Goal: Information Seeking & Learning: Check status

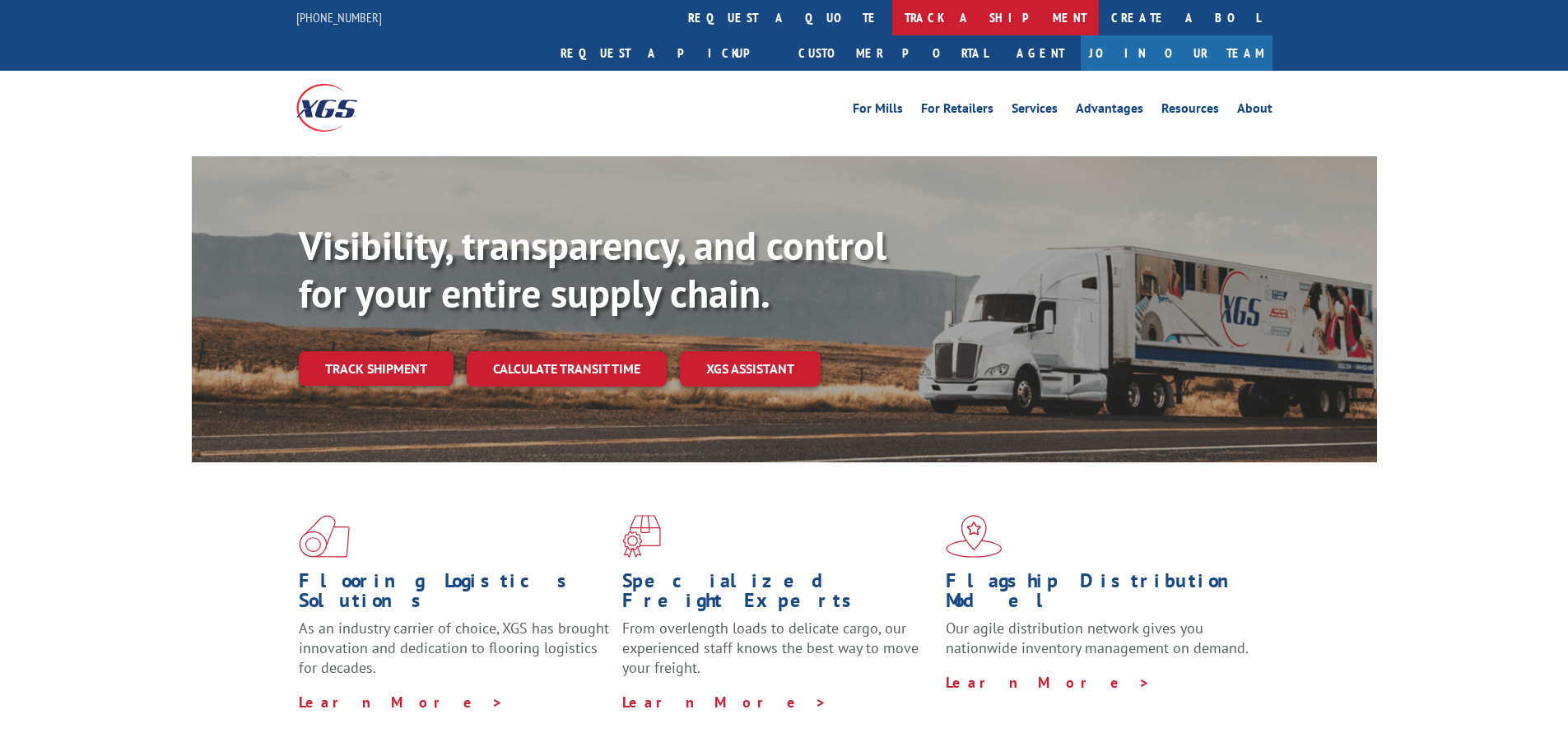
click at [892, 8] on link "track a shipment" at bounding box center [995, 18] width 207 height 35
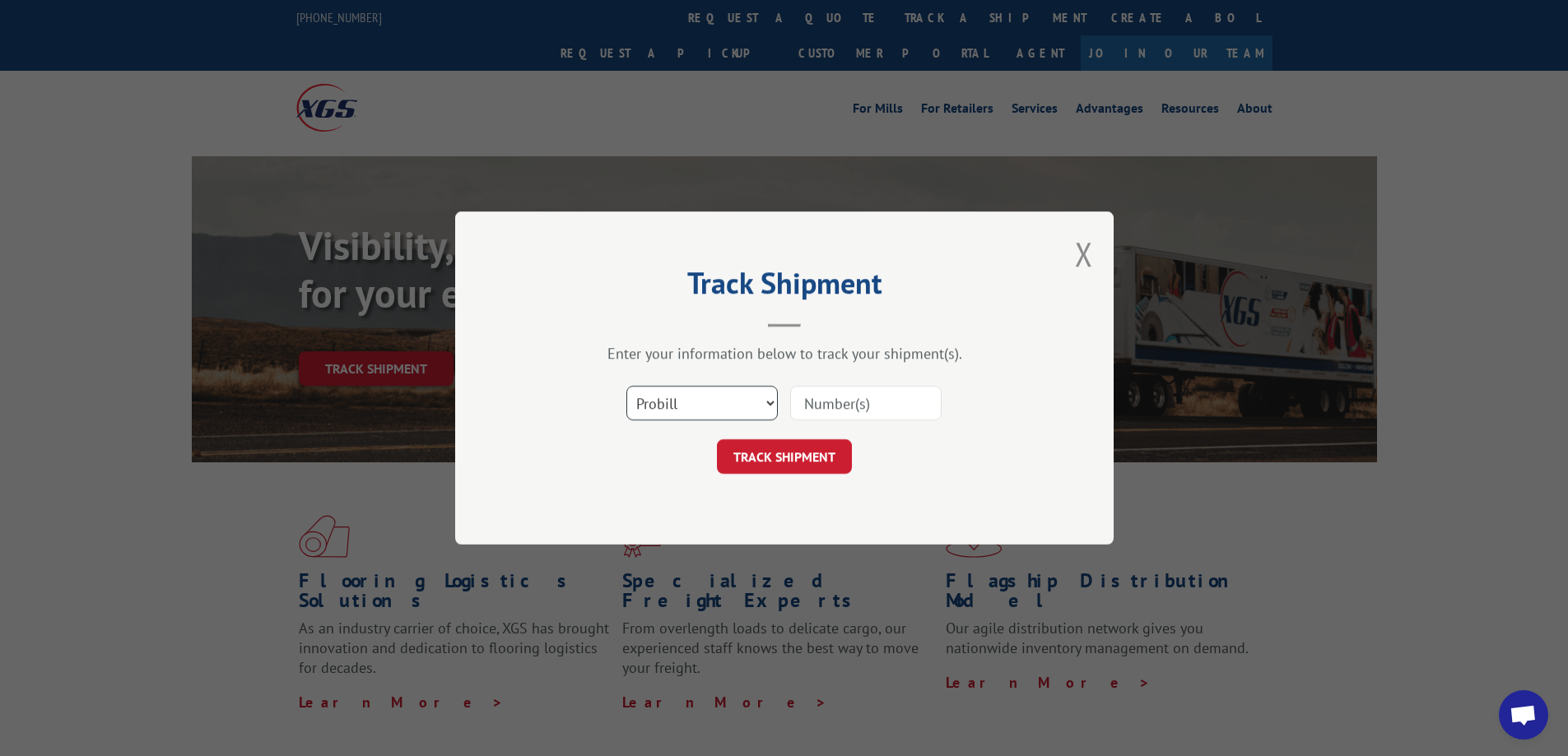
drag, startPoint x: 755, startPoint y: 413, endPoint x: 673, endPoint y: 406, distance: 82.3
click at [755, 413] on select "Select category... Probill BOL PO" at bounding box center [702, 402] width 151 height 34
click at [673, 406] on select "Select category... Probill BOL PO" at bounding box center [702, 402] width 151 height 34
click at [758, 410] on select "Select category... Probill BOL PO" at bounding box center [702, 402] width 151 height 34
select select "bol"
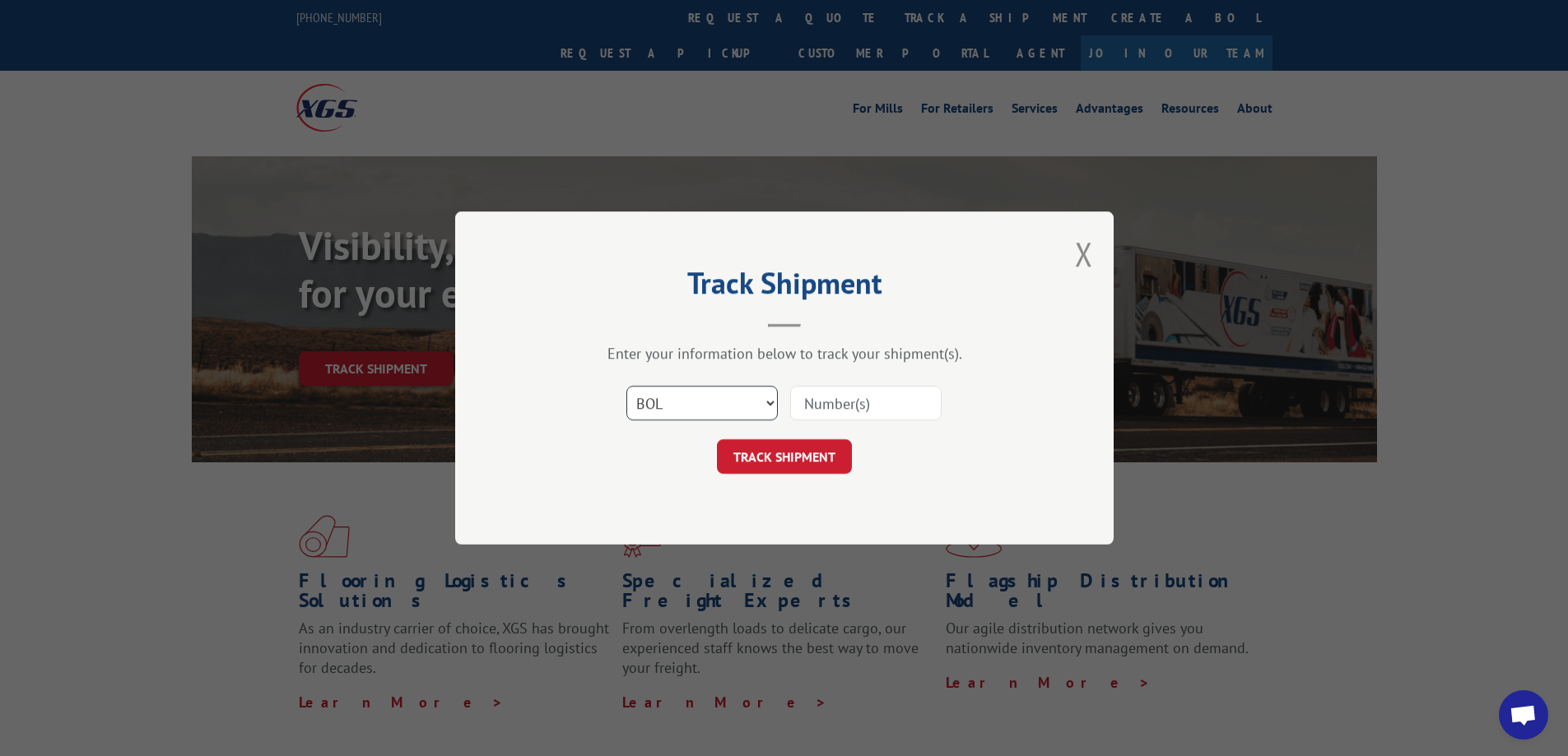
click at [627, 385] on select "Select category... Probill BOL PO" at bounding box center [702, 402] width 151 height 34
click at [844, 415] on input at bounding box center [866, 402] width 151 height 34
paste input "7052072"
type input "7052072"
click at [829, 446] on button "TRACK SHIPMENT" at bounding box center [784, 456] width 135 height 34
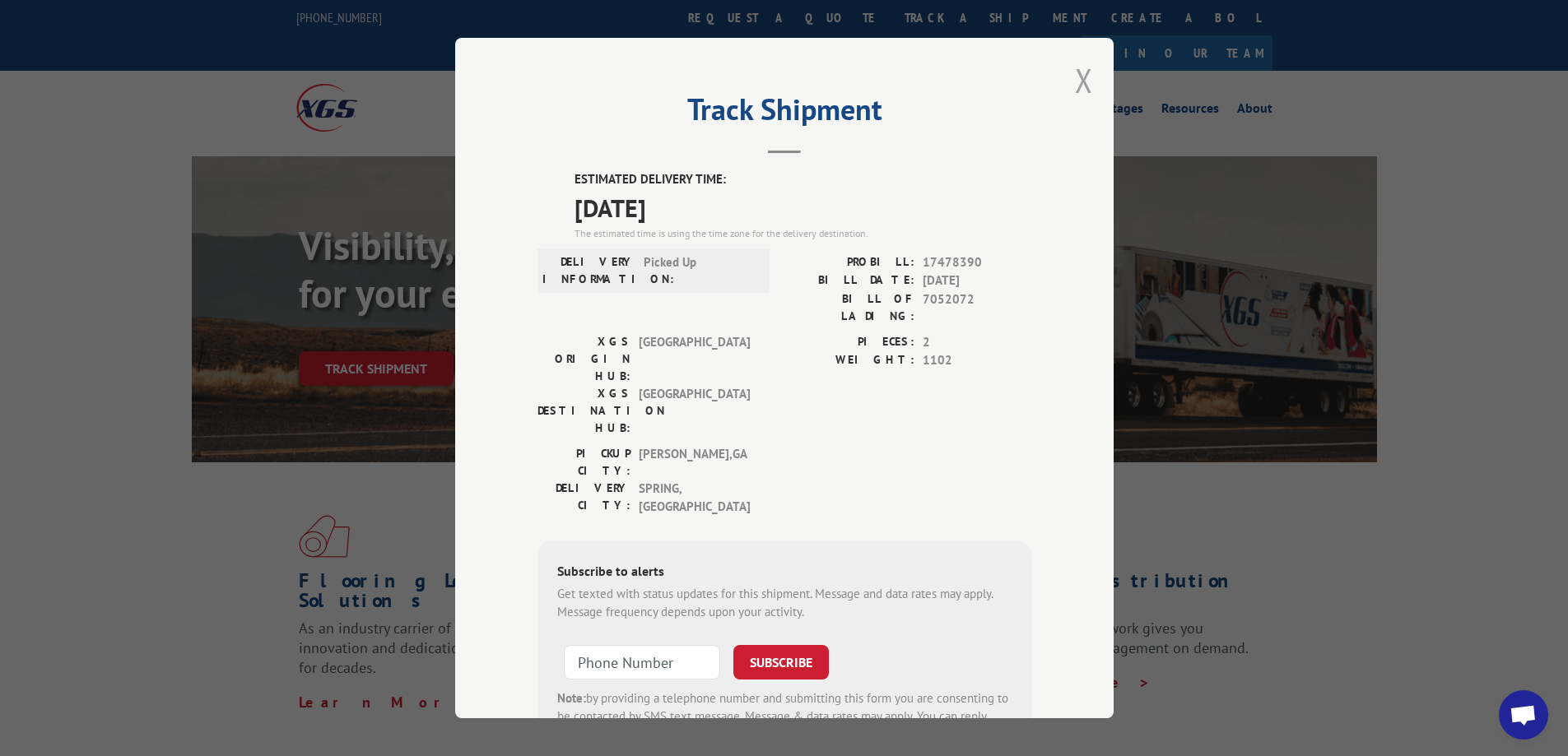
click at [1078, 85] on button "Close modal" at bounding box center [1084, 80] width 18 height 43
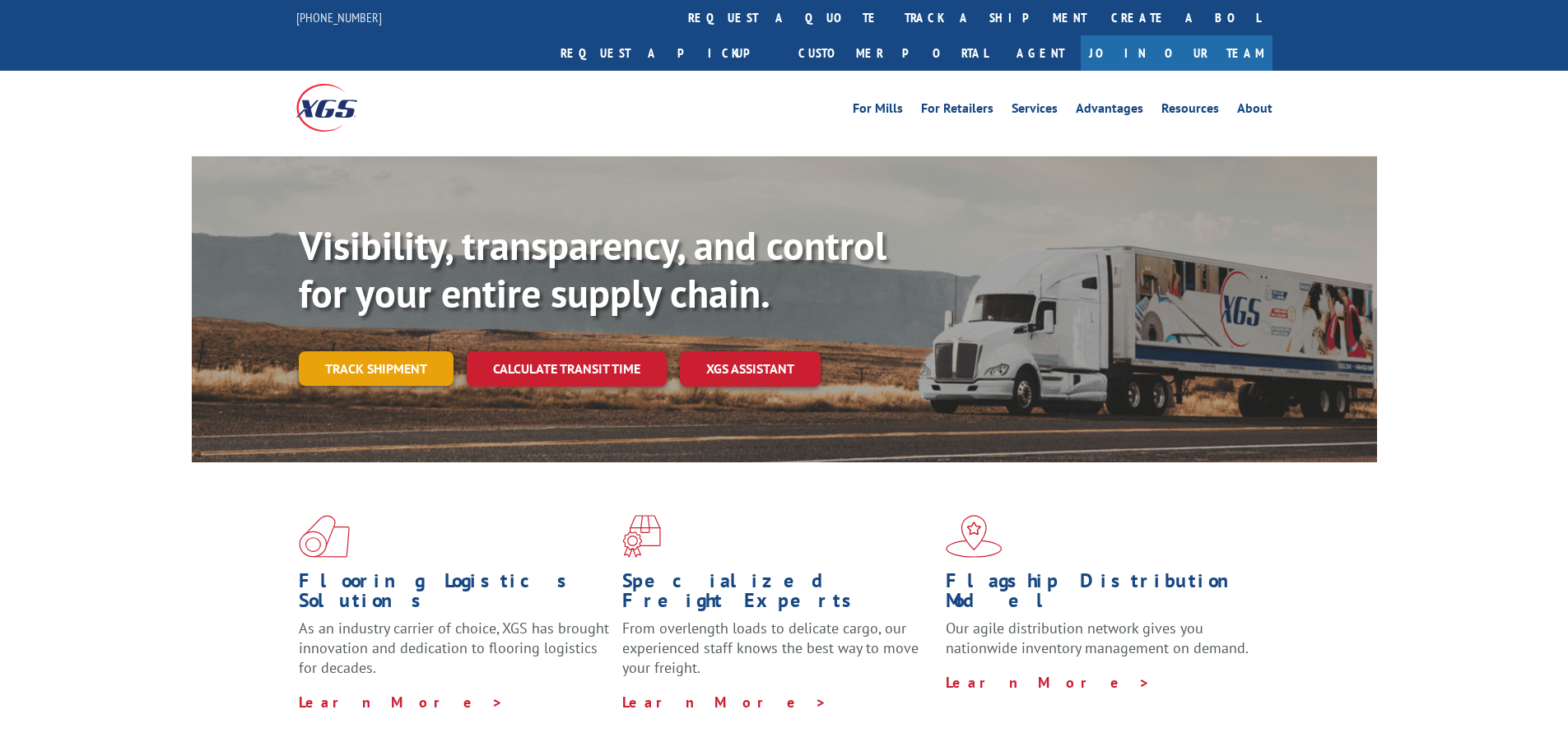
click at [377, 351] on link "Track shipment" at bounding box center [376, 368] width 154 height 34
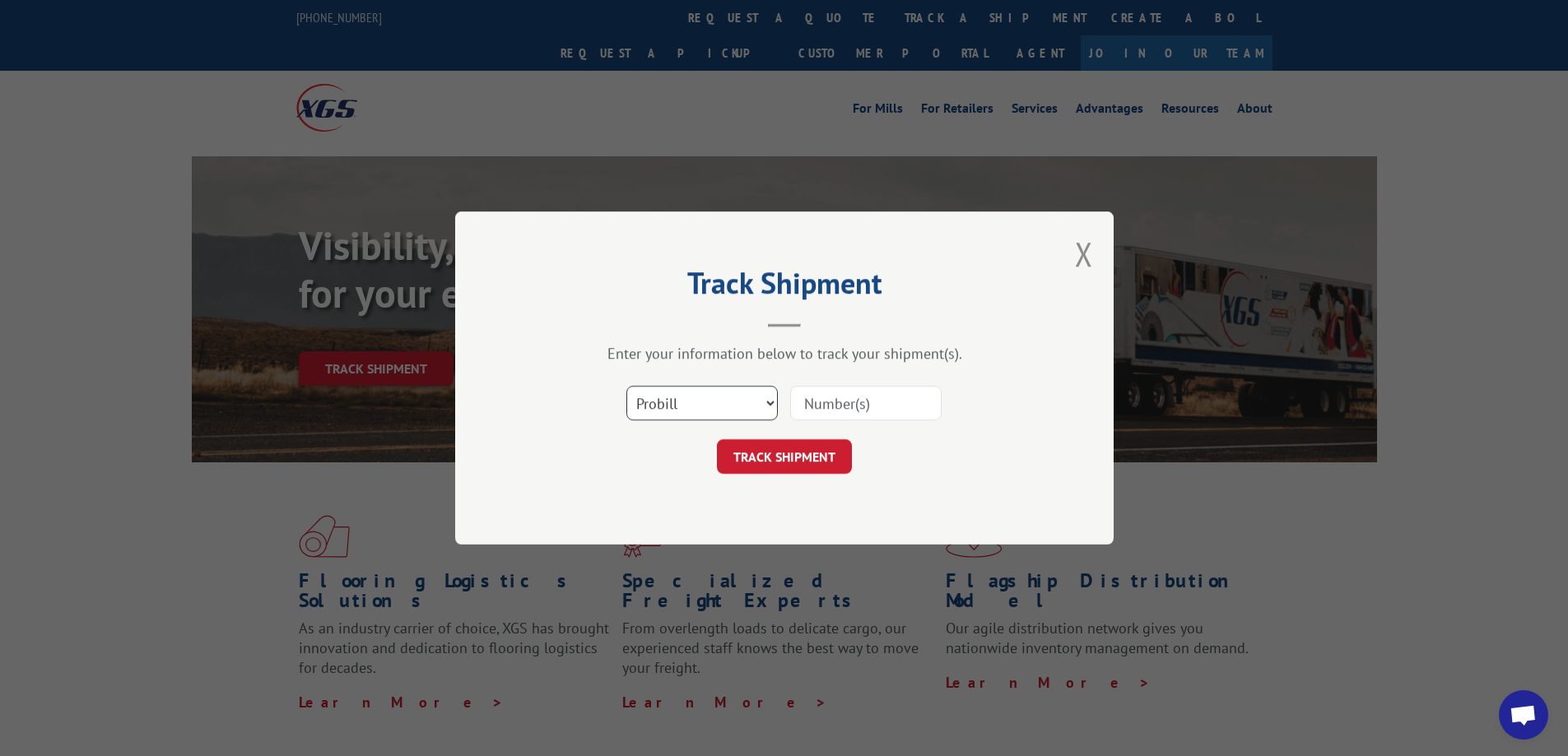
click at [719, 393] on select "Select category... Probill BOL PO" at bounding box center [702, 402] width 151 height 34
select select "bol"
click at [627, 385] on select "Select category... Probill BOL PO" at bounding box center [702, 402] width 151 height 34
click at [795, 401] on input at bounding box center [866, 402] width 151 height 34
paste input "7042846"
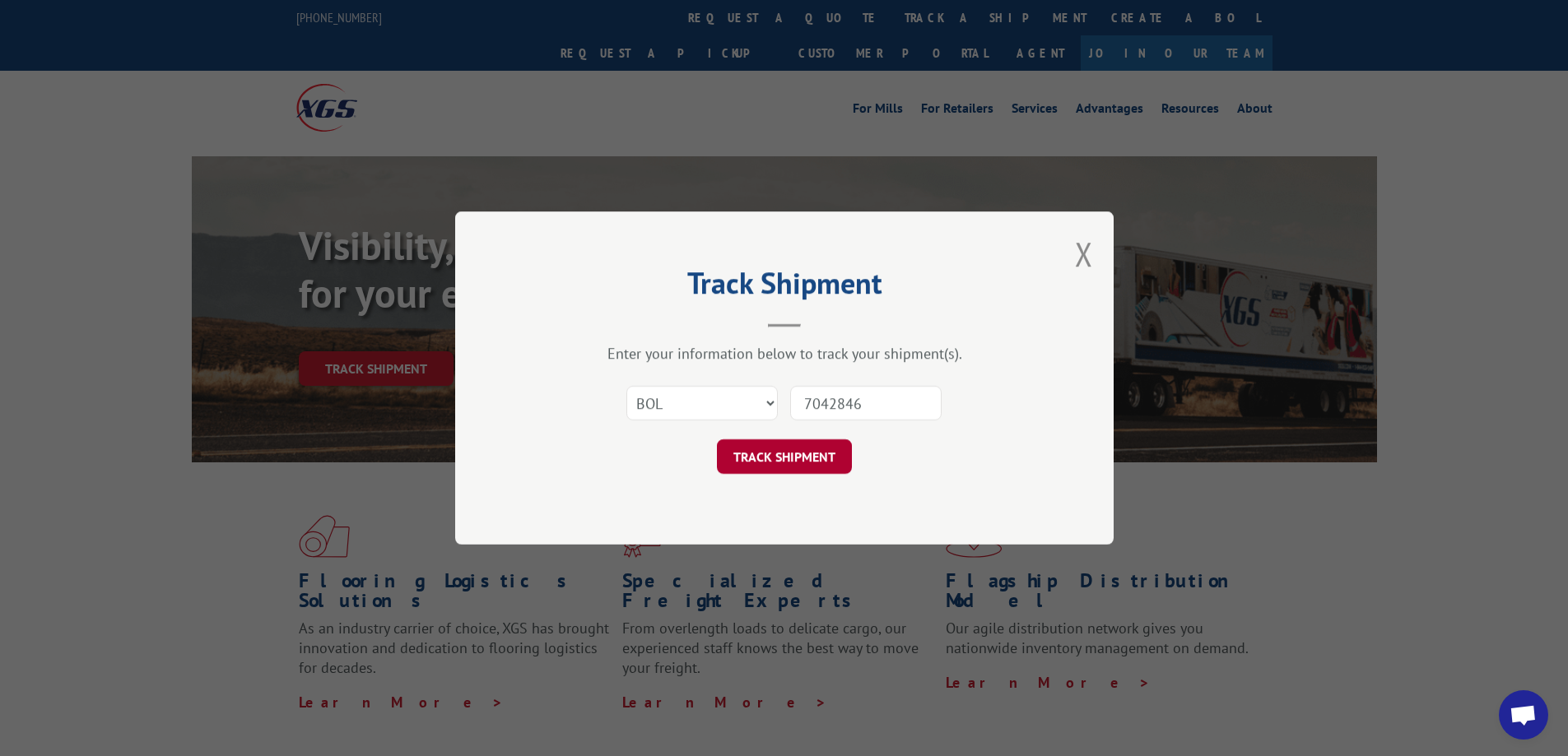
type input "7042846"
click at [801, 465] on button "TRACK SHIPMENT" at bounding box center [784, 456] width 135 height 34
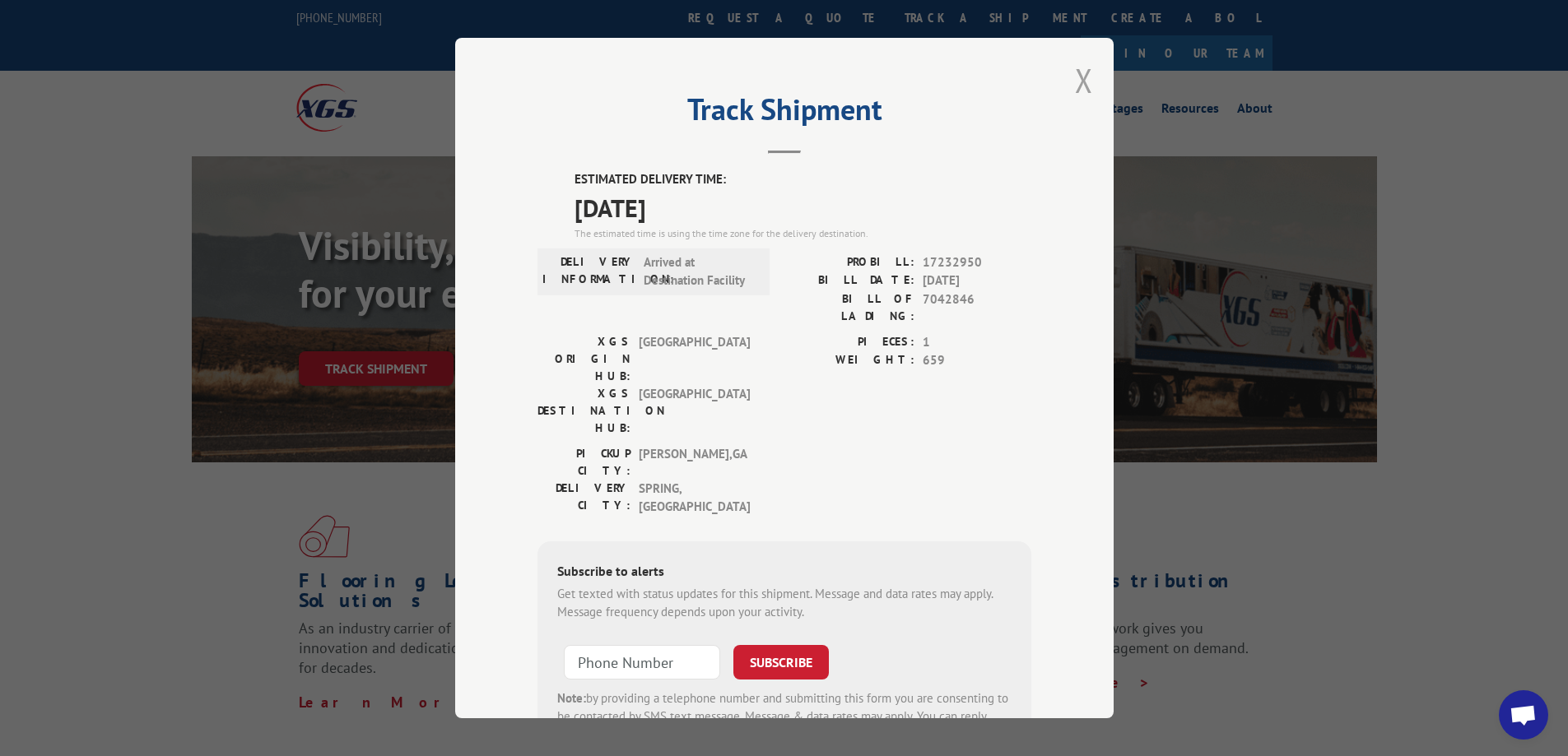
click at [1082, 80] on button "Close modal" at bounding box center [1084, 80] width 18 height 43
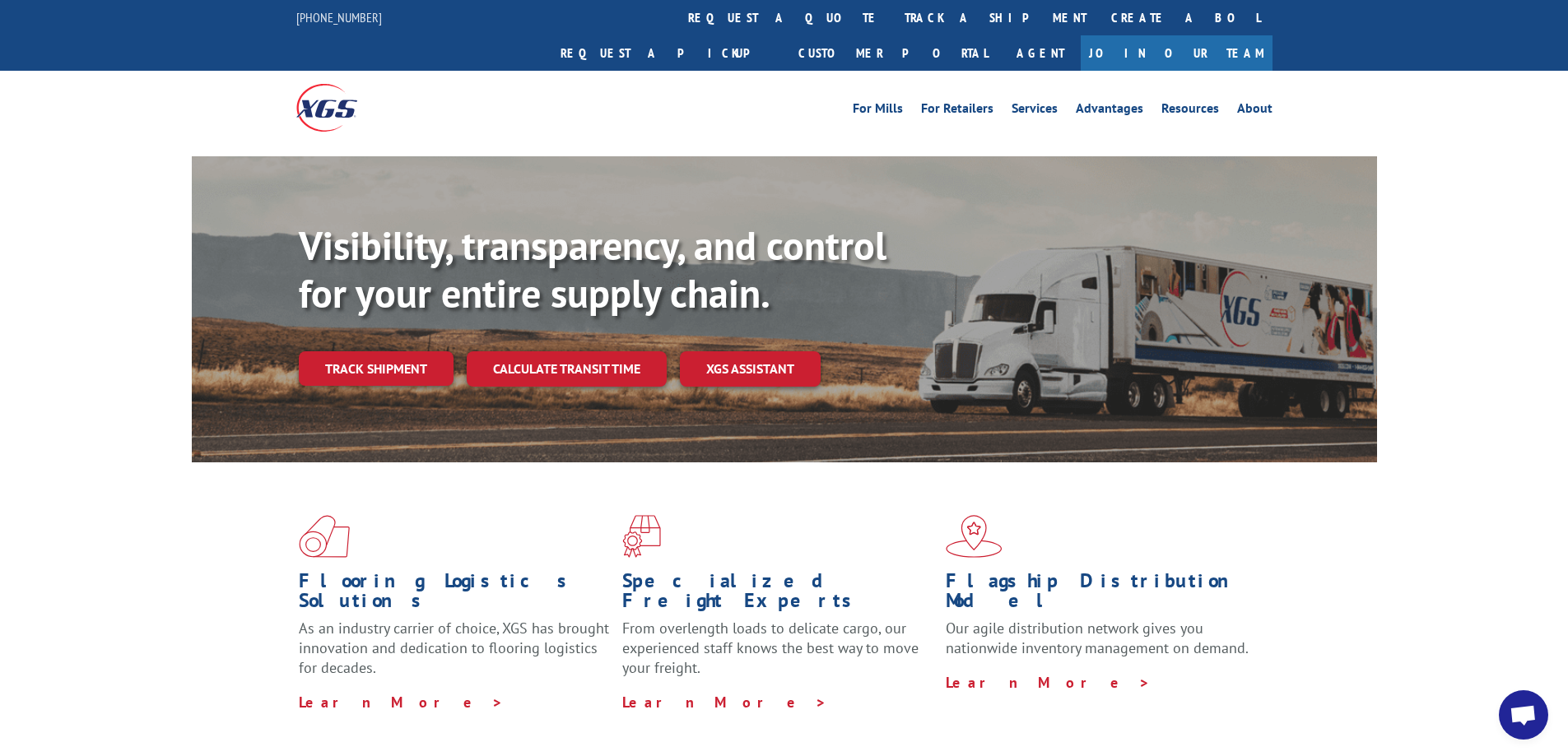
click at [906, 698] on div "Flooring Logistics Solutions As an industry carrier of choice, XGS has brought …" at bounding box center [784, 612] width 1185 height 302
